Goal: Find specific page/section: Find specific page/section

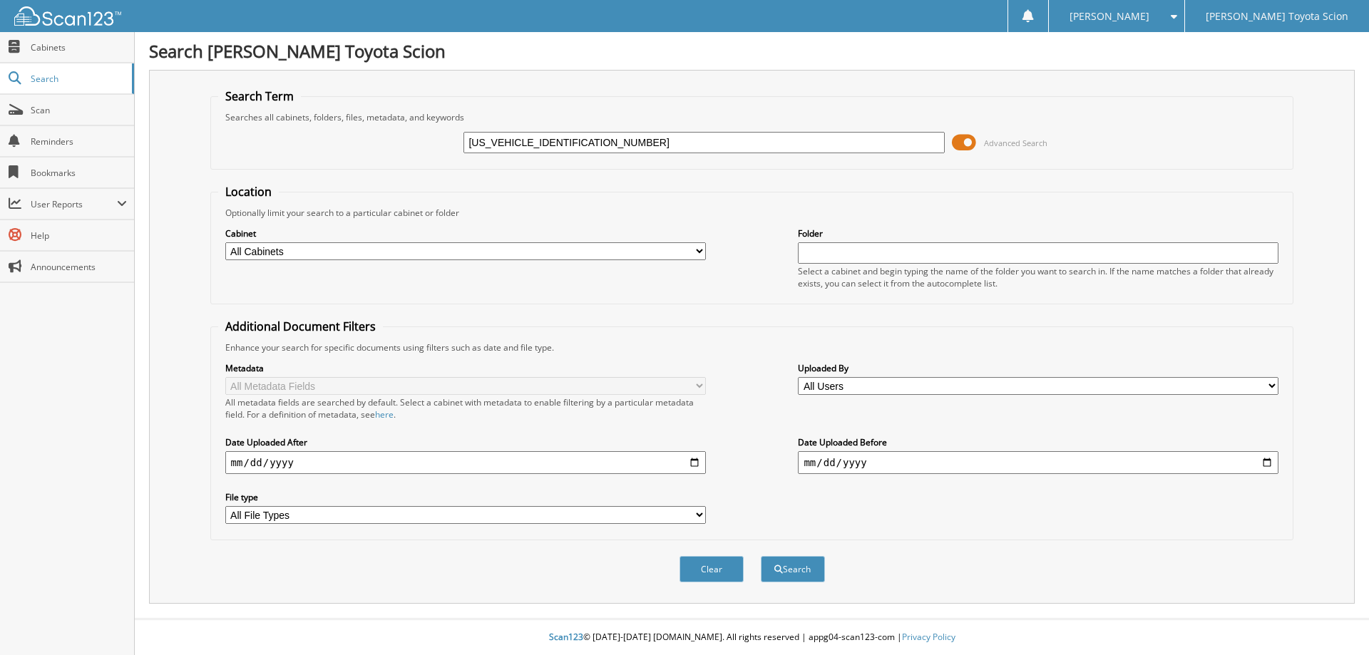
click at [525, 144] on input "5TFDW5F19DX307645" at bounding box center [703, 142] width 481 height 21
type input "DX307645"
click at [981, 138] on span "Advanced Search" at bounding box center [1000, 142] width 96 height 21
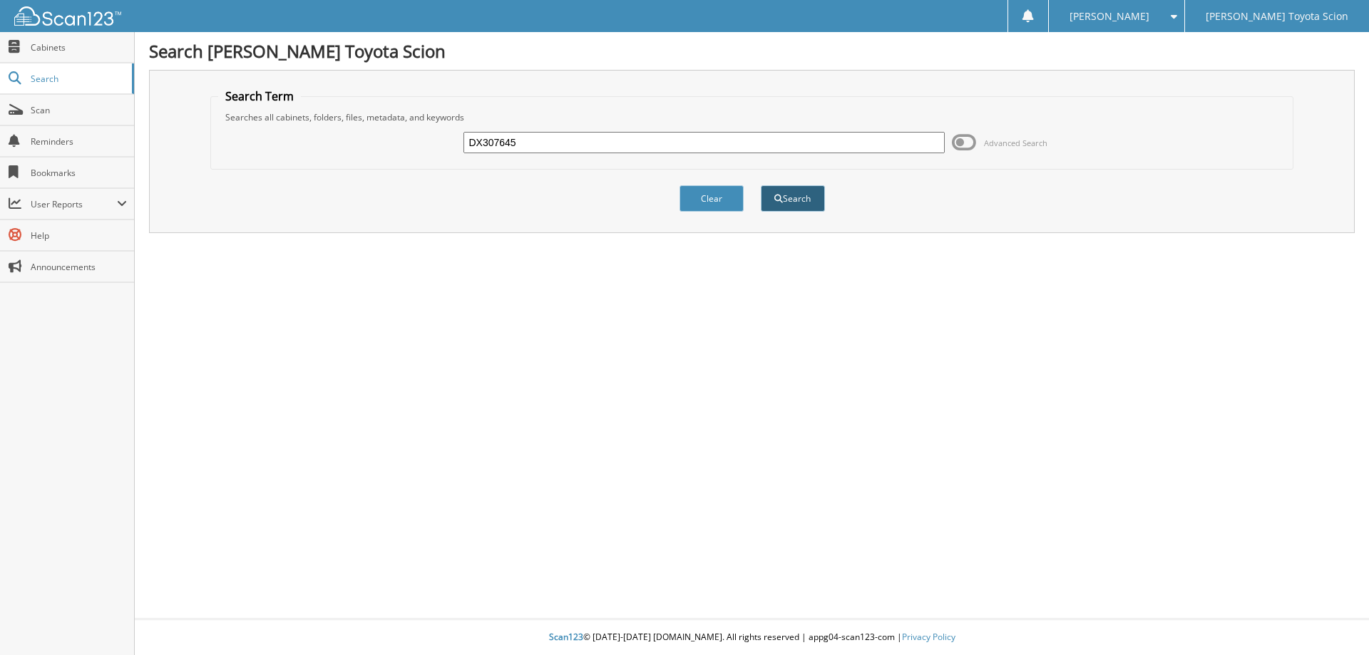
click at [781, 193] on button "Search" at bounding box center [793, 198] width 64 height 26
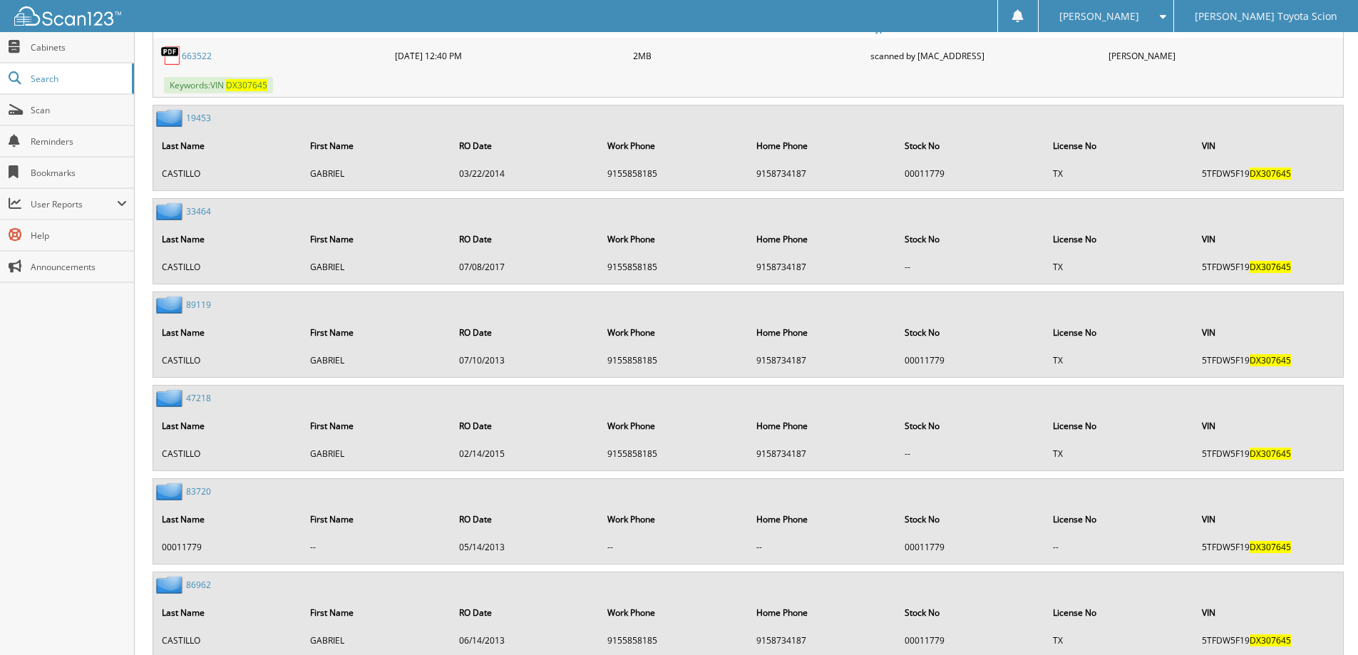
scroll to position [1621, 0]
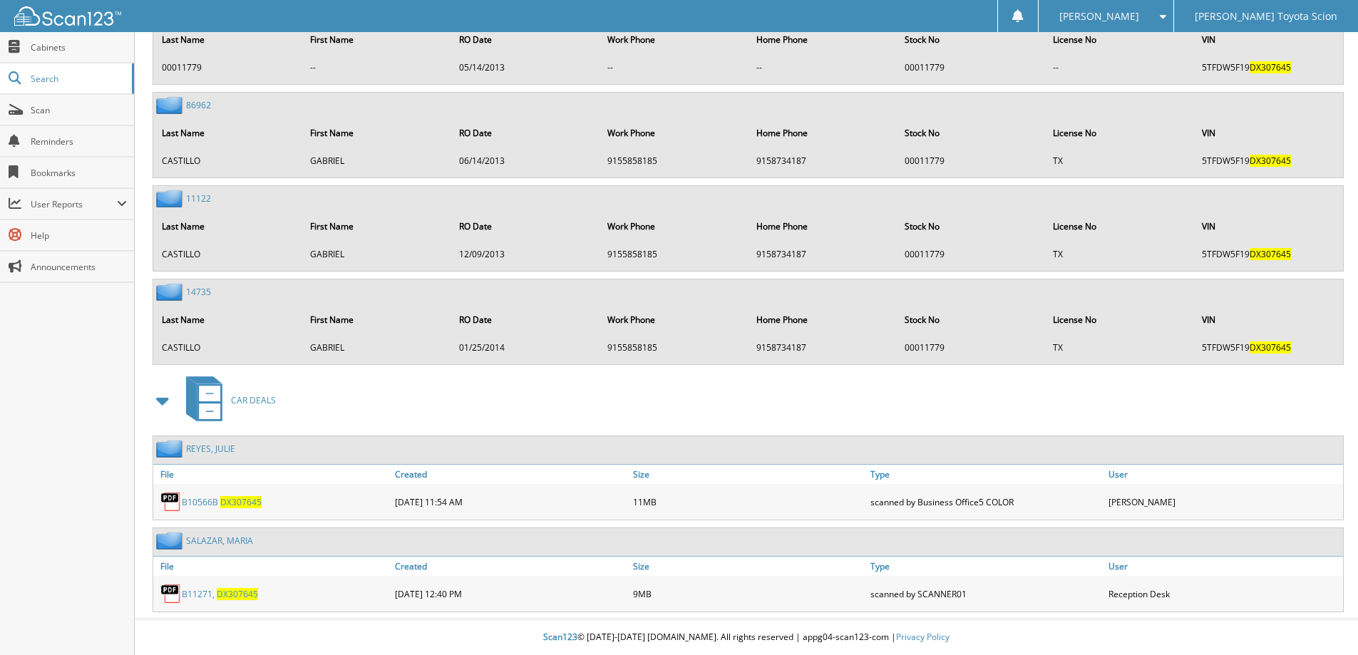
click at [226, 591] on span "D X 3 0 7 6 4 5" at bounding box center [237, 594] width 41 height 12
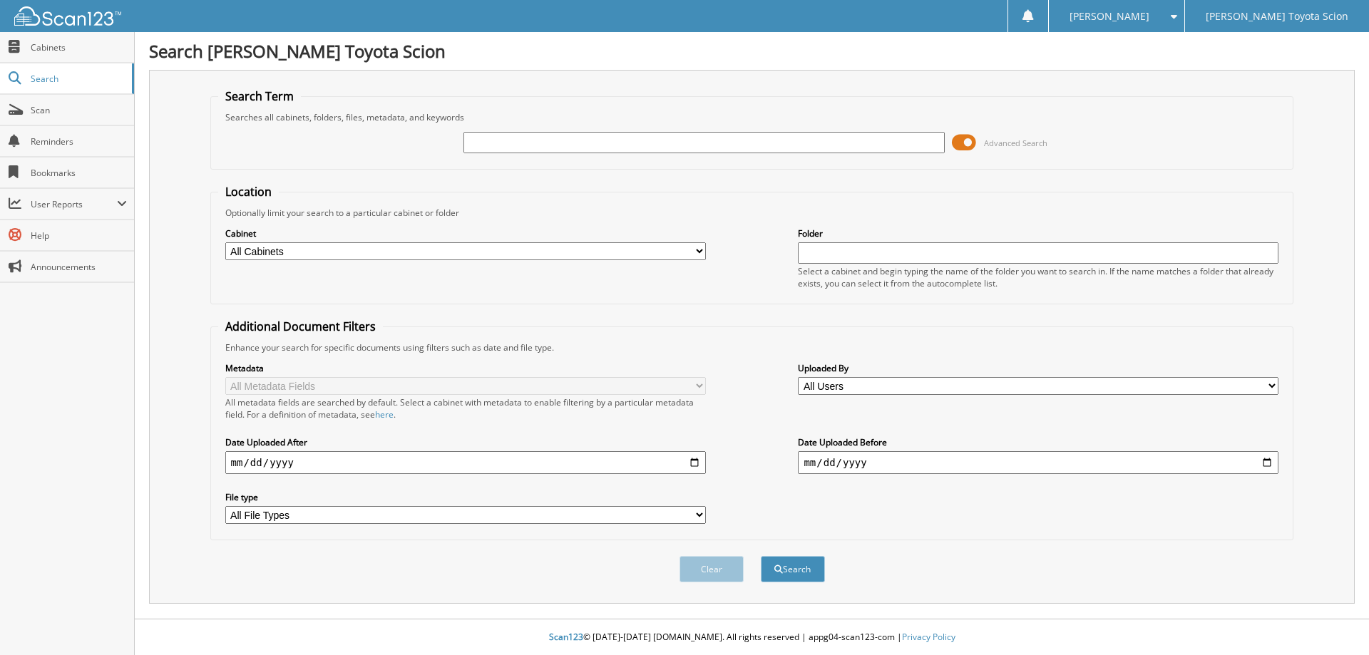
click at [490, 146] on input "text" at bounding box center [703, 142] width 481 height 21
type input "lw092597"
click at [971, 138] on span at bounding box center [964, 142] width 24 height 21
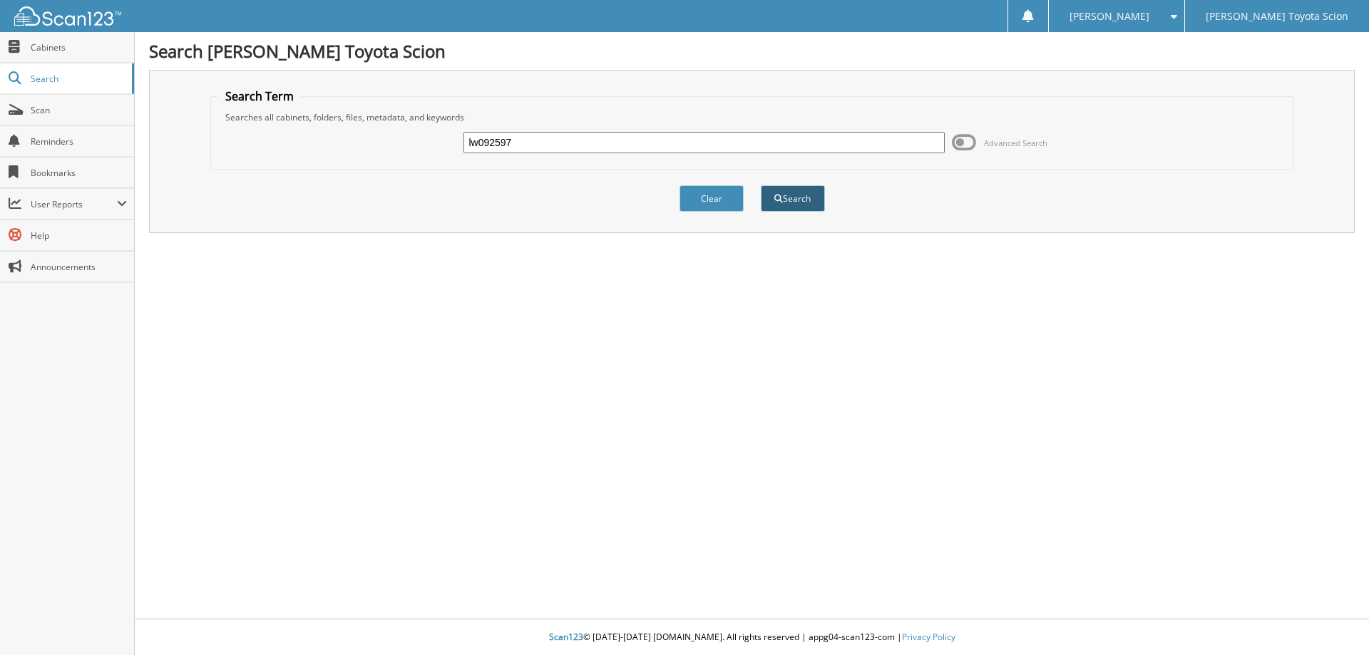
click at [779, 200] on span "submit" at bounding box center [778, 199] width 9 height 9
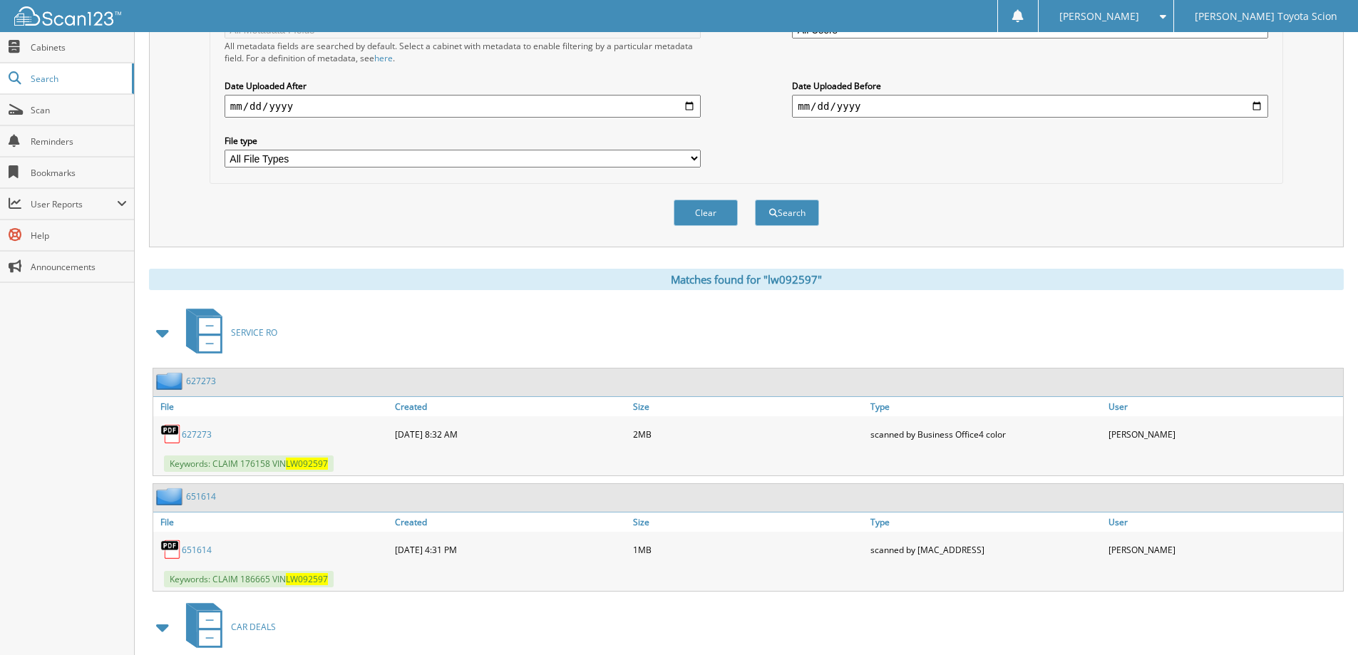
scroll to position [492, 0]
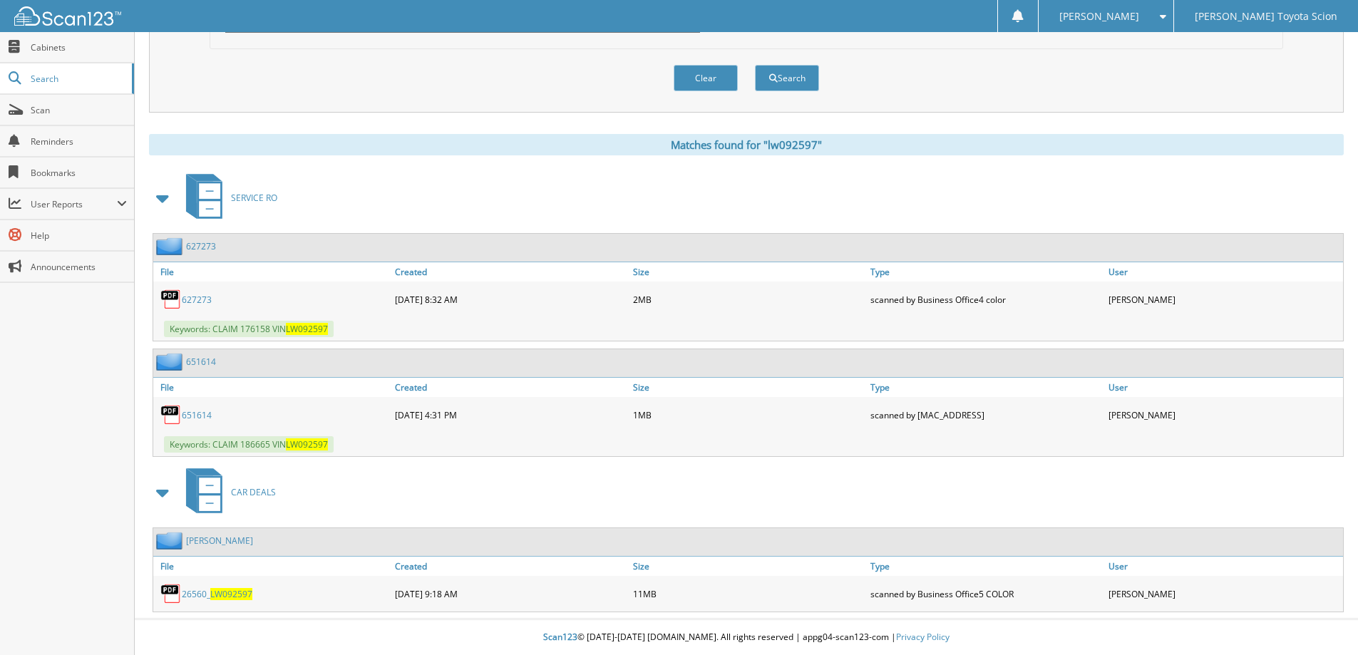
click at [237, 540] on link "[PERSON_NAME]" at bounding box center [219, 541] width 67 height 12
